Goal: Information Seeking & Learning: Check status

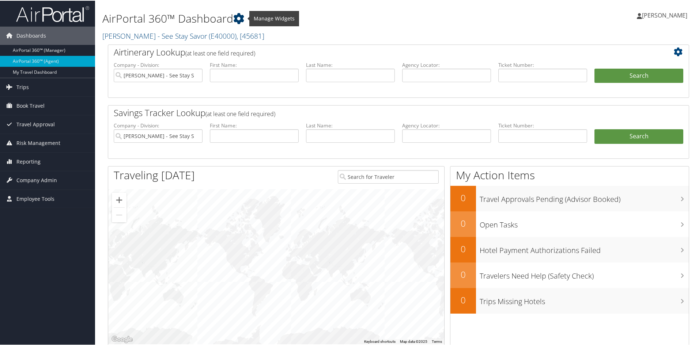
click at [241, 15] on icon at bounding box center [238, 17] width 11 height 11
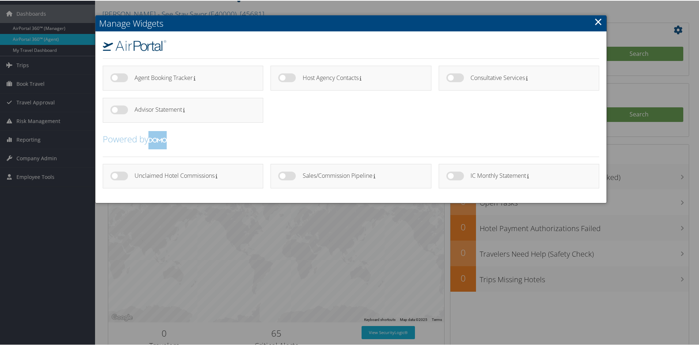
scroll to position [24, 0]
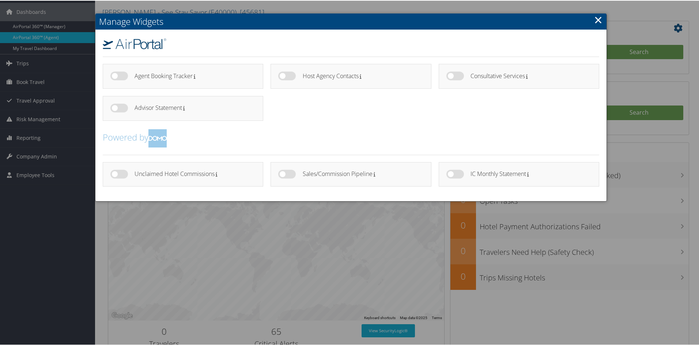
click at [452, 177] on label at bounding box center [455, 173] width 18 height 9
click at [452, 177] on input "checkbox" at bounding box center [452, 174] width 5 height 5
checkbox input "true"
click at [282, 172] on label at bounding box center [287, 173] width 18 height 9
click at [282, 172] on input "checkbox" at bounding box center [284, 174] width 5 height 5
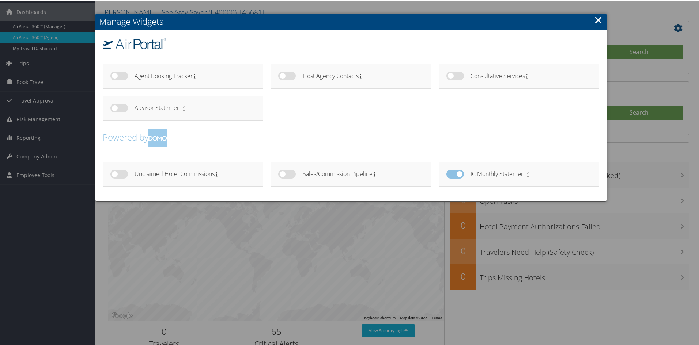
checkbox input "true"
click at [594, 19] on link "×" at bounding box center [598, 19] width 8 height 15
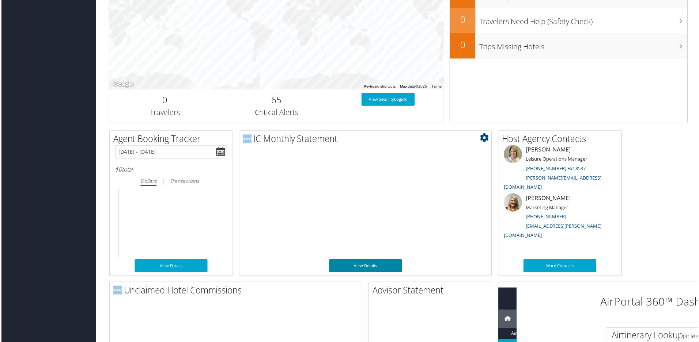
scroll to position [342, 0]
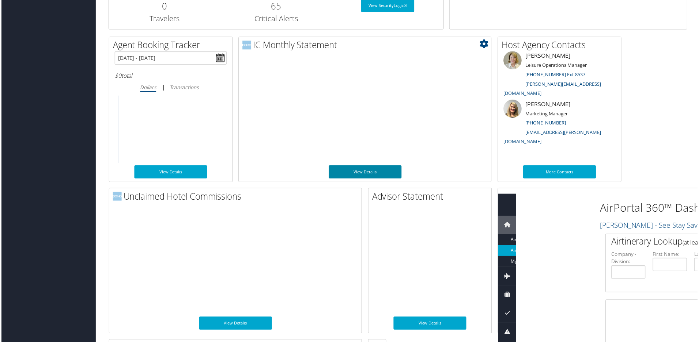
click at [356, 172] on link "View Details" at bounding box center [365, 172] width 73 height 13
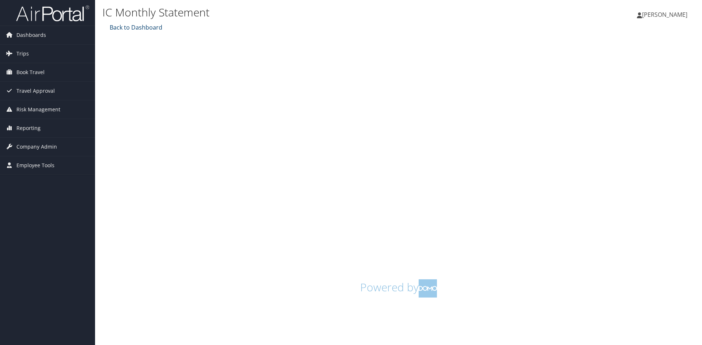
click at [133, 30] on link "Back to Dashboard" at bounding box center [135, 27] width 54 height 8
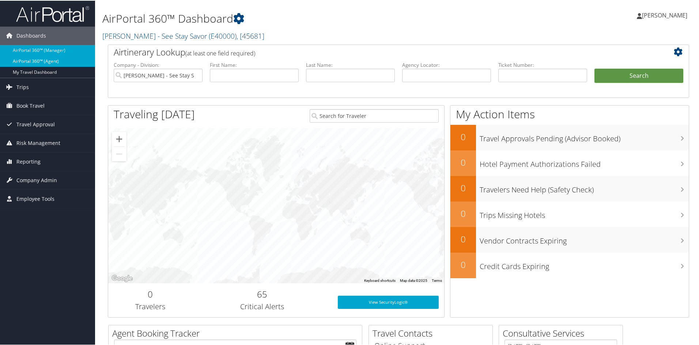
click at [20, 63] on link "AirPortal 360™ (Agent)" at bounding box center [47, 60] width 95 height 11
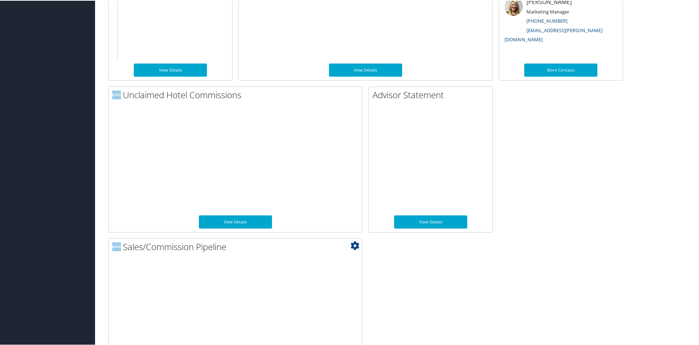
scroll to position [496, 0]
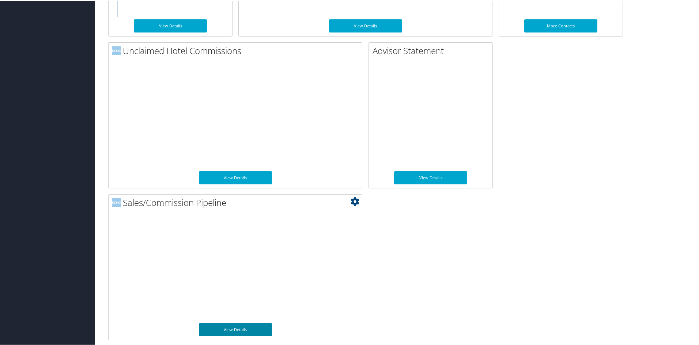
click at [225, 333] on link "View Details" at bounding box center [235, 329] width 73 height 13
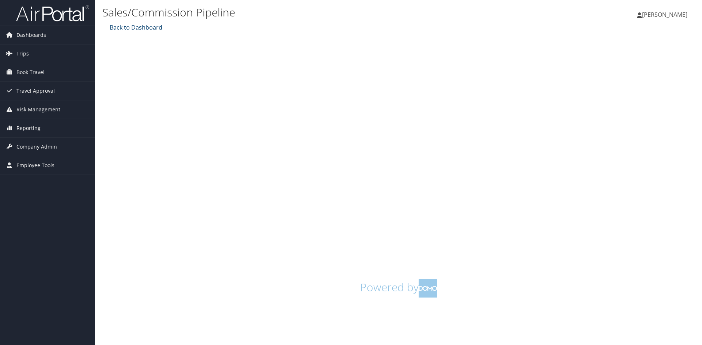
click at [127, 27] on link "Back to Dashboard" at bounding box center [135, 27] width 54 height 8
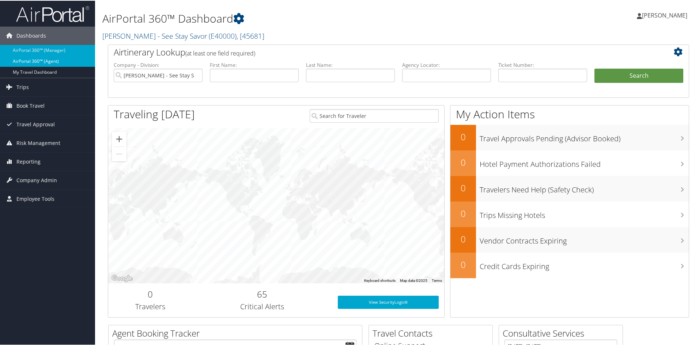
click at [52, 61] on link "AirPortal 360™ (Agent)" at bounding box center [47, 60] width 95 height 11
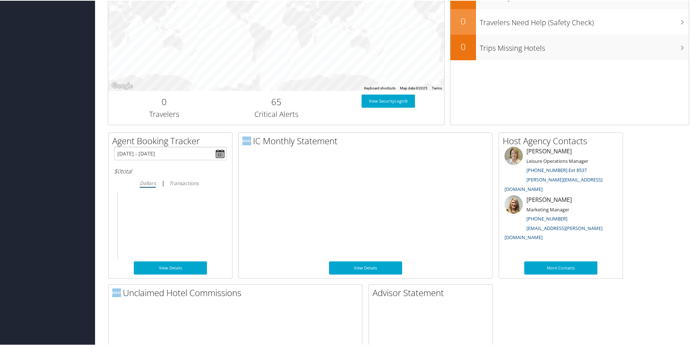
scroll to position [255, 0]
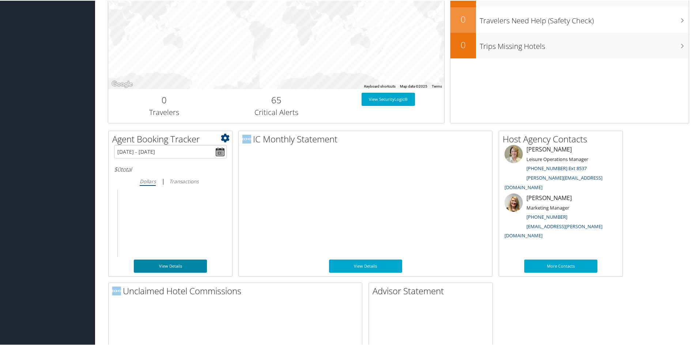
click at [158, 261] on link "View Details" at bounding box center [170, 265] width 73 height 13
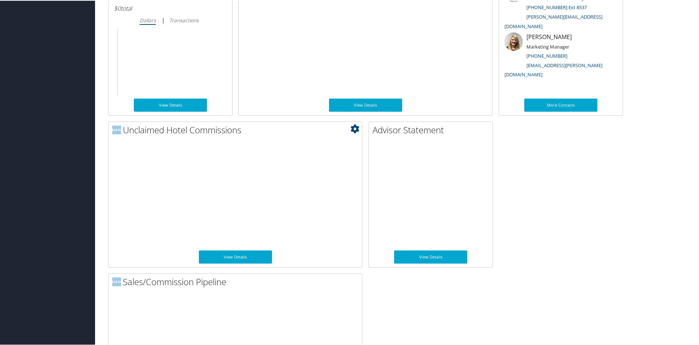
scroll to position [419, 0]
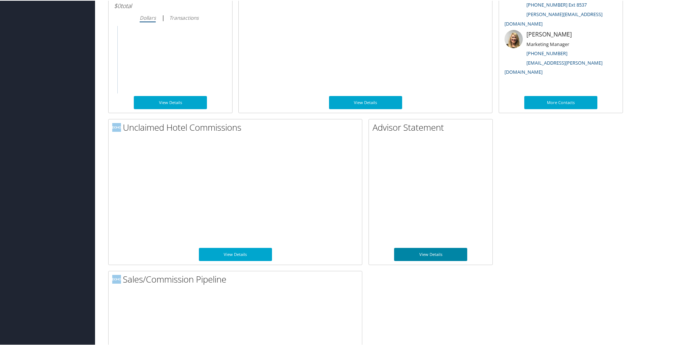
click at [413, 253] on link "View Details" at bounding box center [430, 253] width 73 height 13
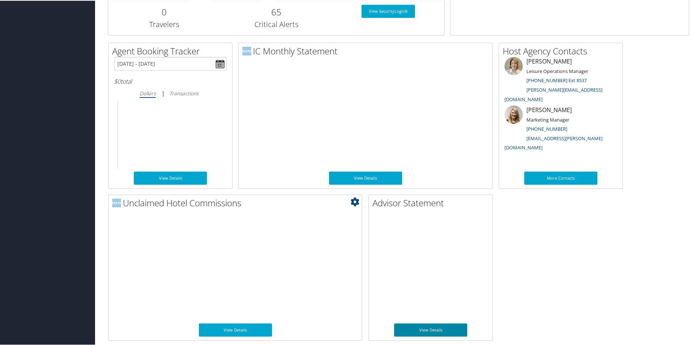
scroll to position [343, 0]
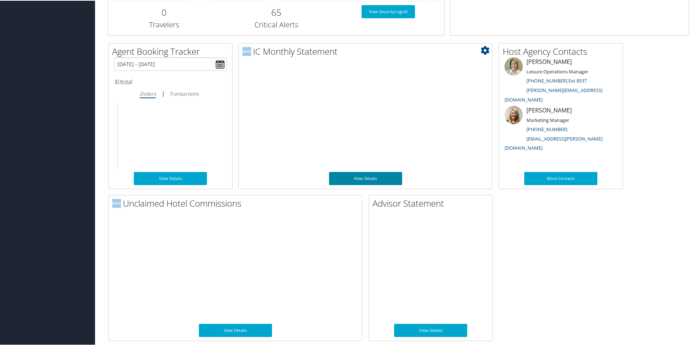
click at [378, 172] on link "View Details" at bounding box center [365, 177] width 73 height 13
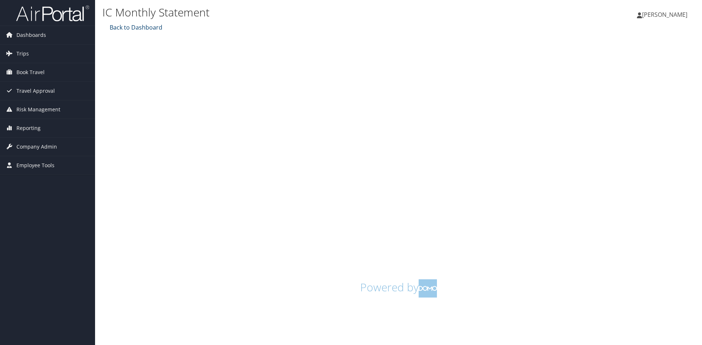
click at [125, 27] on link "Back to Dashboard" at bounding box center [135, 27] width 54 height 8
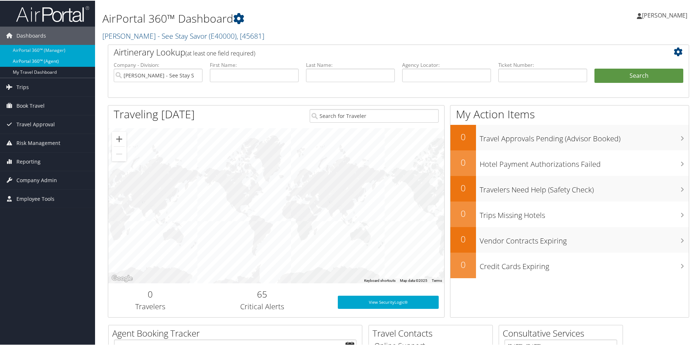
click at [58, 56] on link "AirPortal 360™ (Agent)" at bounding box center [47, 60] width 95 height 11
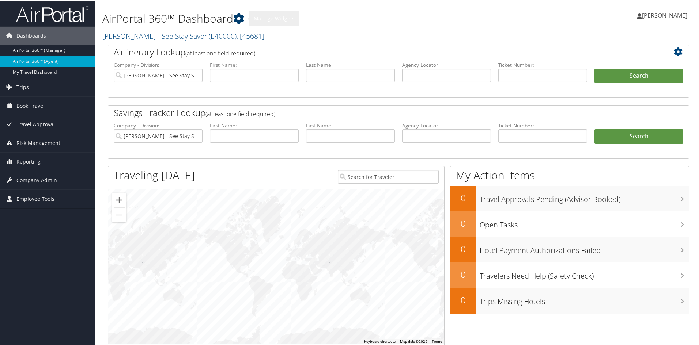
click at [239, 17] on icon at bounding box center [238, 17] width 11 height 11
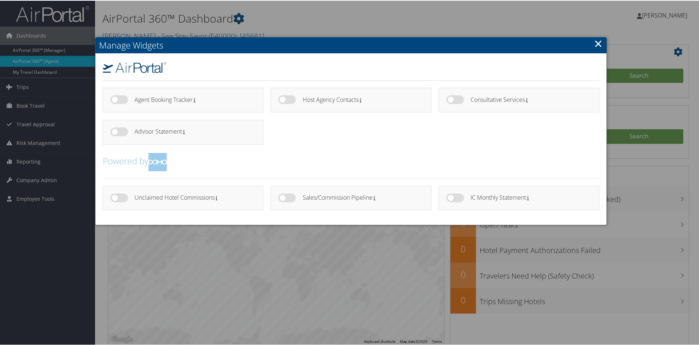
click at [280, 198] on label at bounding box center [287, 197] width 18 height 9
click at [282, 198] on input "checkbox" at bounding box center [284, 198] width 5 height 5
checkbox input "true"
click at [373, 197] on icon at bounding box center [374, 198] width 2 height 5
click at [452, 198] on label at bounding box center [455, 197] width 18 height 9
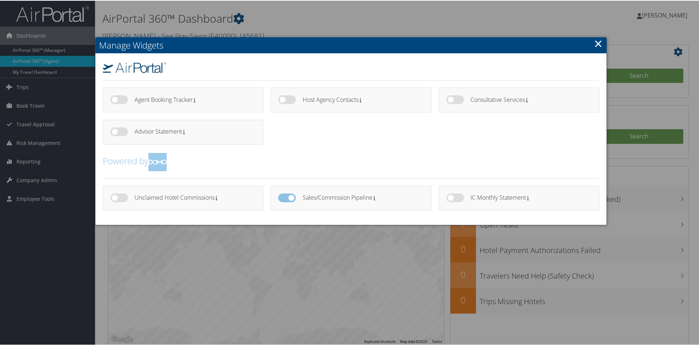
click at [452, 198] on input "checkbox" at bounding box center [452, 198] width 5 height 5
checkbox input "true"
click at [357, 244] on div at bounding box center [351, 172] width 702 height 345
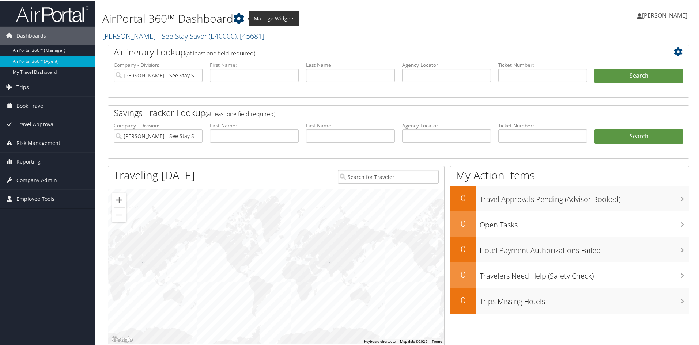
click at [240, 11] on link at bounding box center [238, 17] width 11 height 15
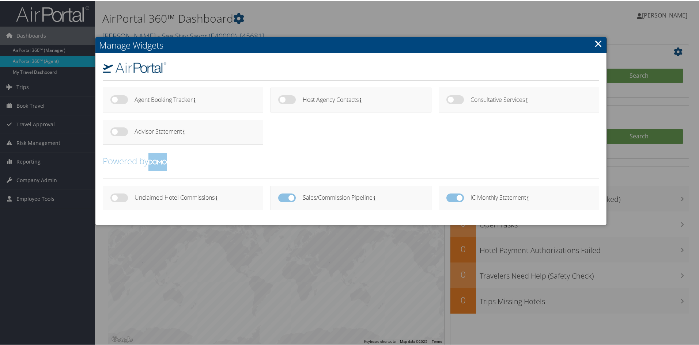
click at [306, 240] on div at bounding box center [351, 172] width 702 height 345
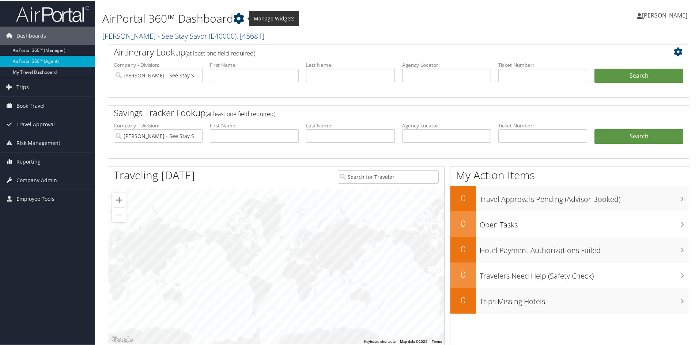
click at [240, 10] on link at bounding box center [238, 17] width 11 height 15
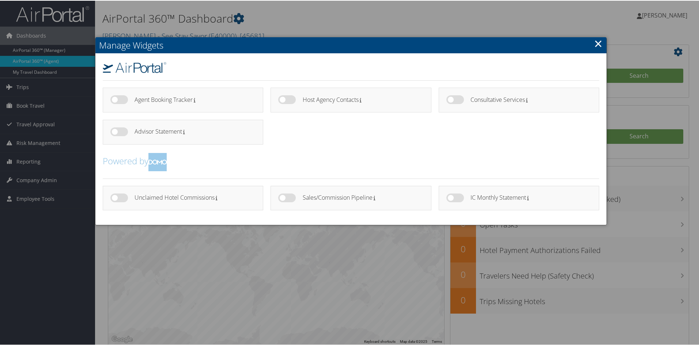
click at [276, 198] on div "Sales/Commission Pipeline" at bounding box center [350, 197] width 160 height 25
click at [282, 197] on label at bounding box center [287, 197] width 18 height 9
click at [282, 197] on input "checkbox" at bounding box center [284, 198] width 5 height 5
checkbox input "true"
click at [371, 254] on div at bounding box center [351, 172] width 702 height 345
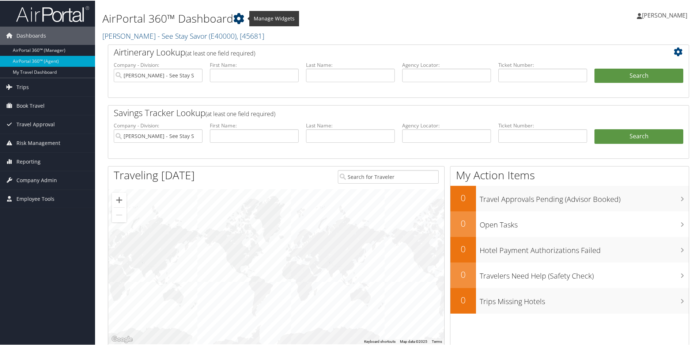
click at [239, 15] on icon at bounding box center [238, 17] width 11 height 11
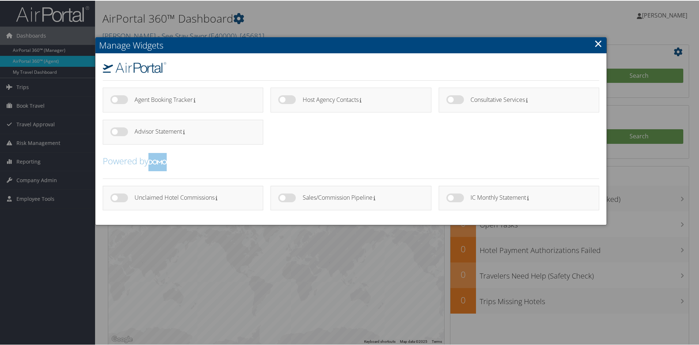
click at [455, 195] on label at bounding box center [455, 197] width 18 height 9
click at [455, 196] on input "checkbox" at bounding box center [452, 198] width 5 height 5
checkbox input "true"
click at [486, 273] on div at bounding box center [351, 172] width 702 height 345
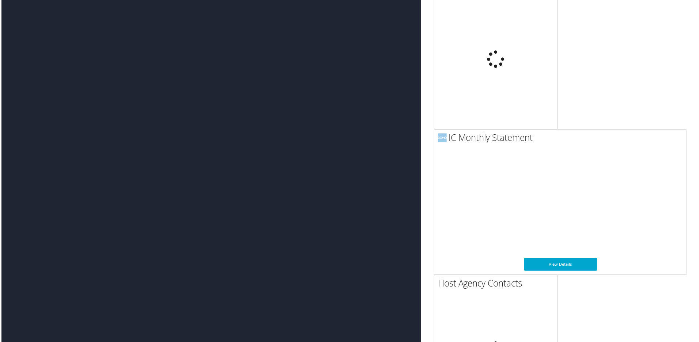
scroll to position [936, 174]
click at [580, 264] on link "View Details" at bounding box center [561, 264] width 73 height 13
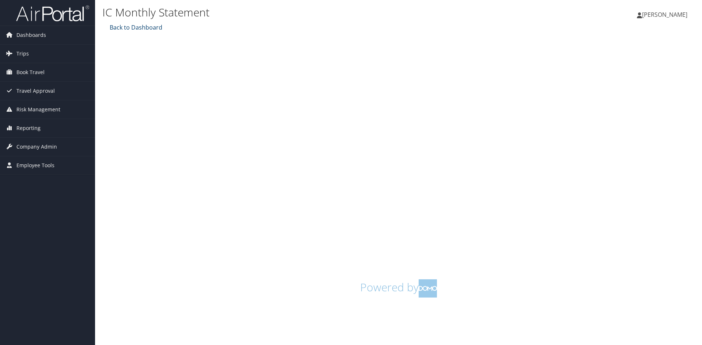
click at [140, 26] on link "Back to Dashboard" at bounding box center [135, 27] width 54 height 8
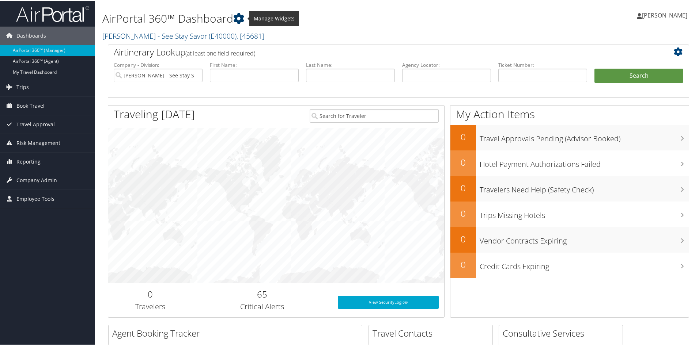
click at [242, 19] on icon at bounding box center [238, 17] width 11 height 11
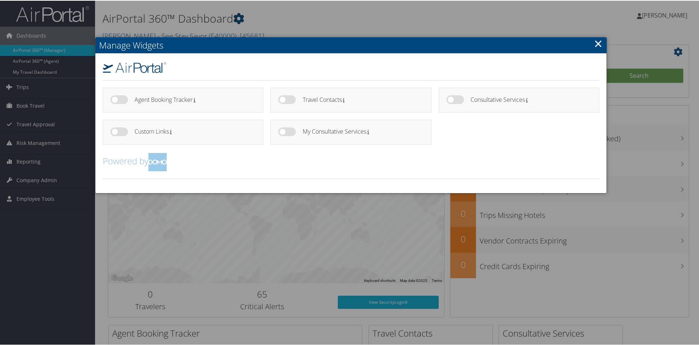
click at [242, 19] on div at bounding box center [351, 172] width 702 height 345
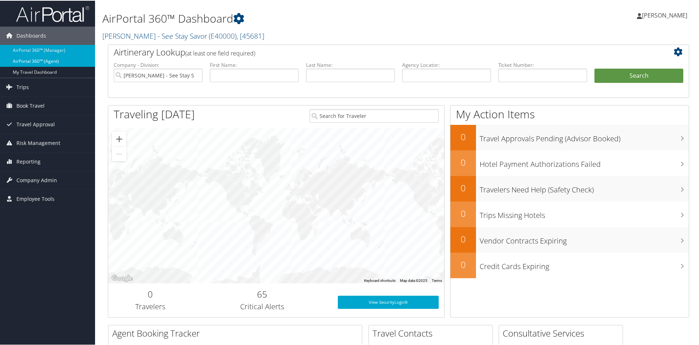
click at [46, 62] on link "AirPortal 360™ (Agent)" at bounding box center [47, 60] width 95 height 11
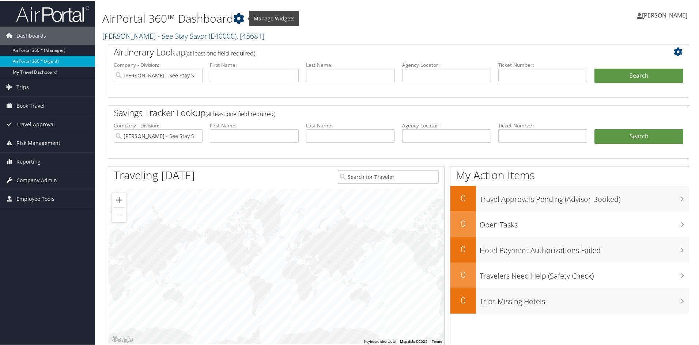
click at [241, 16] on icon at bounding box center [238, 17] width 11 height 11
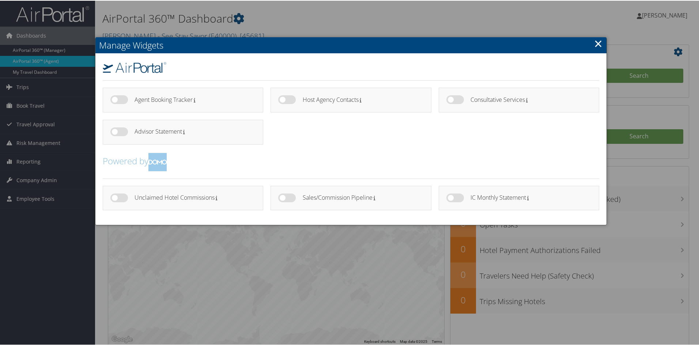
click at [282, 198] on label at bounding box center [287, 197] width 18 height 9
click at [282, 198] on input "checkbox" at bounding box center [284, 198] width 5 height 5
checkbox input "true"
click at [594, 46] on link "×" at bounding box center [598, 42] width 8 height 15
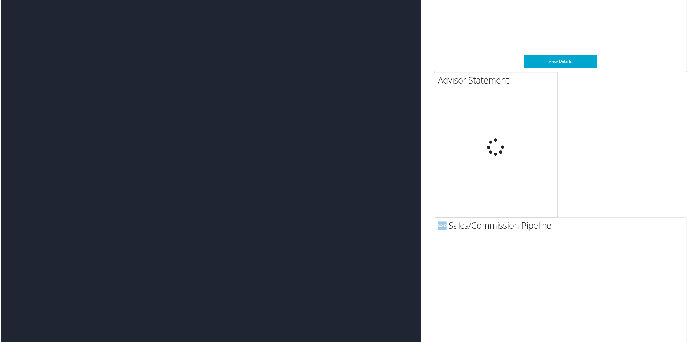
scroll to position [1459, 176]
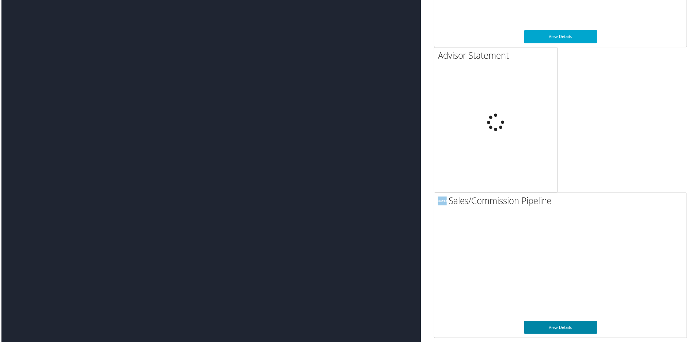
click at [550, 331] on link "View Details" at bounding box center [561, 329] width 73 height 13
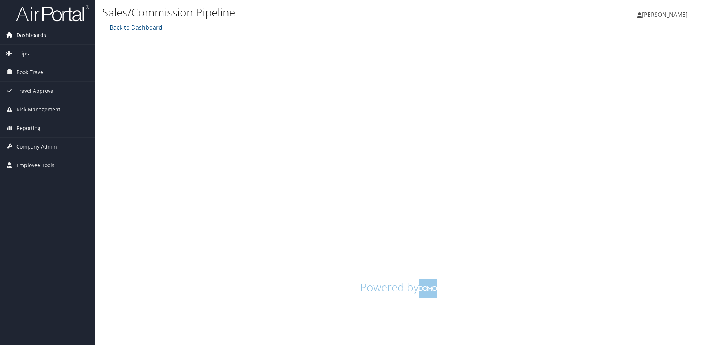
click at [32, 38] on span "Dashboards" at bounding box center [31, 35] width 30 height 18
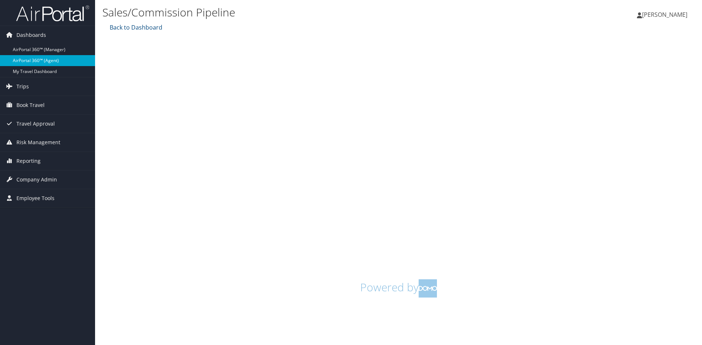
click at [54, 61] on link "AirPortal 360™ (Agent)" at bounding box center [47, 60] width 95 height 11
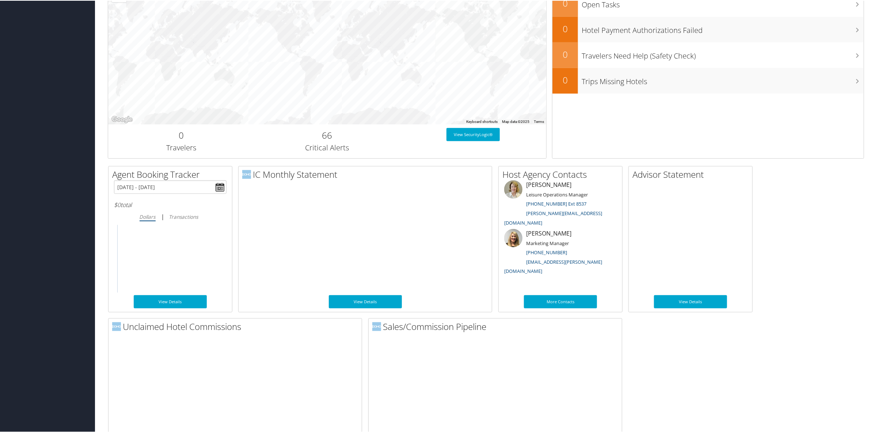
scroll to position [213, 0]
